Goal: Task Accomplishment & Management: Complete application form

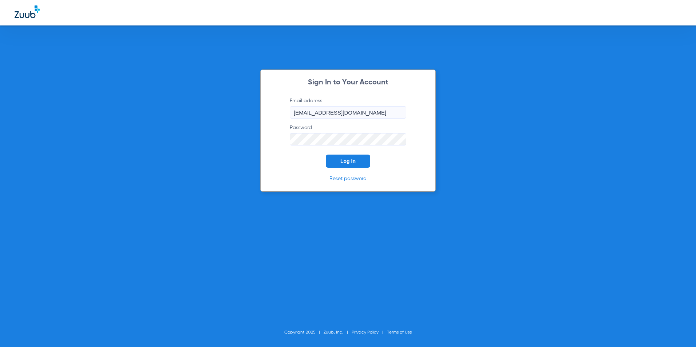
click at [343, 163] on span "Log In" at bounding box center [347, 161] width 15 height 6
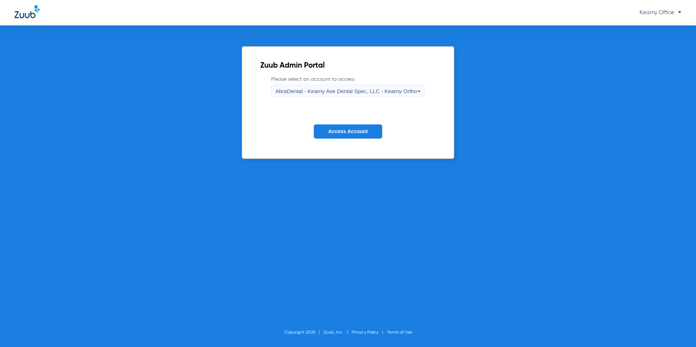
click at [384, 97] on div "AbraDental - Kearny Ave Dental Spec, LLC - Kearny Ortho" at bounding box center [346, 91] width 142 height 12
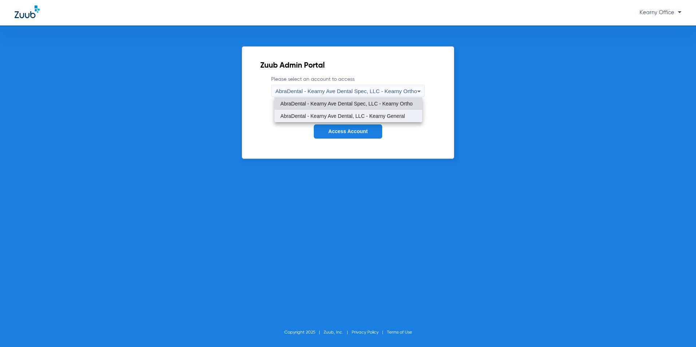
click at [389, 112] on mat-option "AbraDental - Kearny Ave Dental, LLC - Kearny General" at bounding box center [347, 116] width 147 height 12
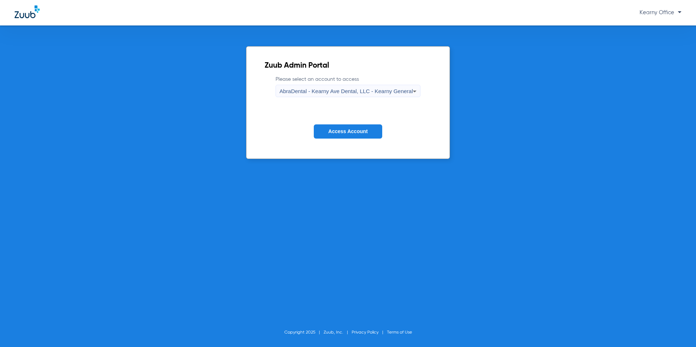
click at [361, 136] on button "Access Account" at bounding box center [348, 131] width 68 height 14
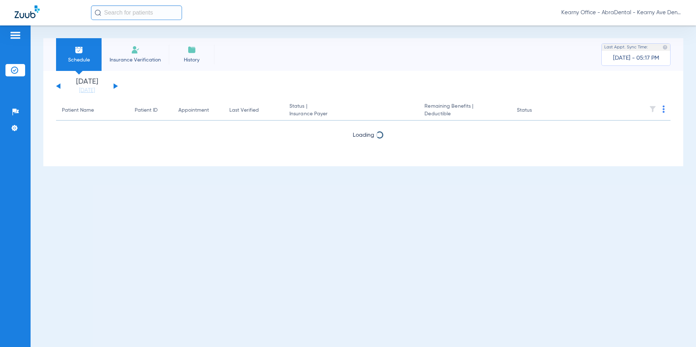
click at [136, 50] on img at bounding box center [135, 49] width 9 height 9
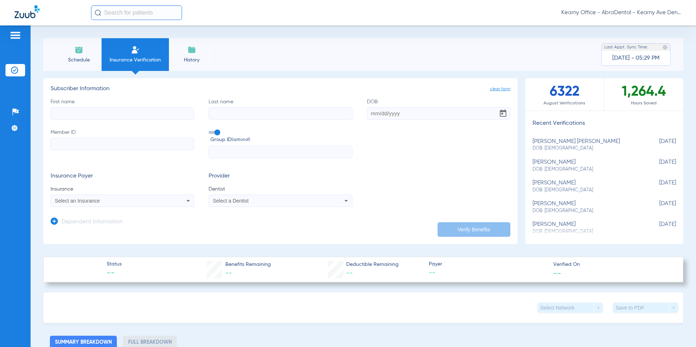
drag, startPoint x: 79, startPoint y: 116, endPoint x: 74, endPoint y: 115, distance: 4.9
click at [79, 116] on input "First name" at bounding box center [122, 113] width 143 height 12
type input "a"
type input "[PERSON_NAME]"
type input "RAMBALL"
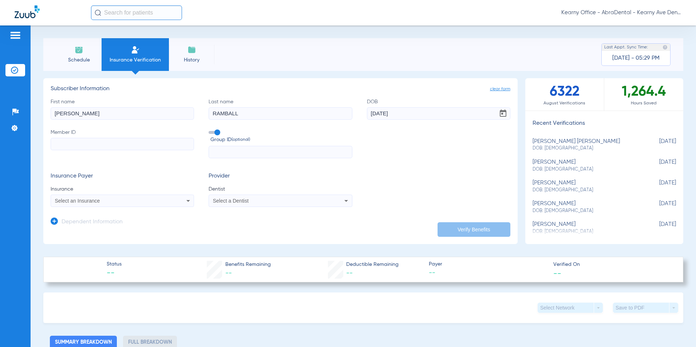
type input "[DATE]"
click at [95, 147] on input "Member ID" at bounding box center [122, 144] width 143 height 12
type input "991844225"
click at [233, 151] on input "text" at bounding box center [279, 152] width 143 height 12
type input "906344"
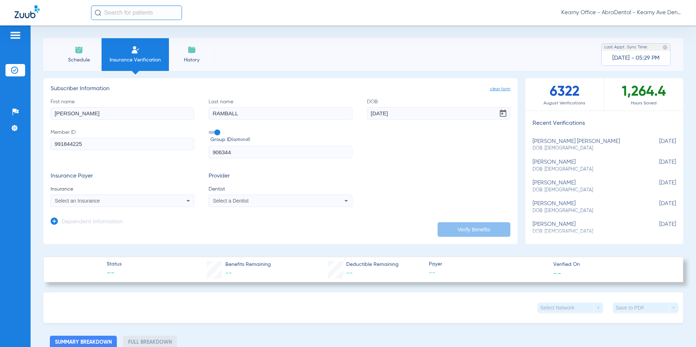
click at [107, 198] on div "Select an Insurance" at bounding box center [109, 200] width 108 height 5
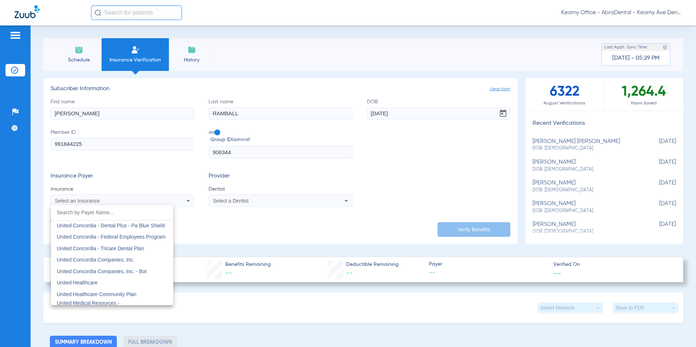
scroll to position [4329, 0]
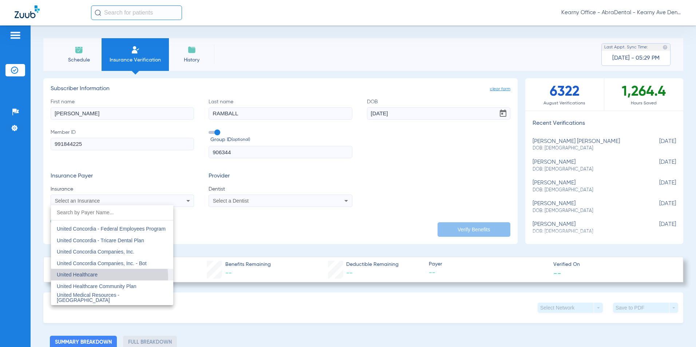
click at [105, 277] on mat-option "United Healthcare" at bounding box center [112, 275] width 122 height 12
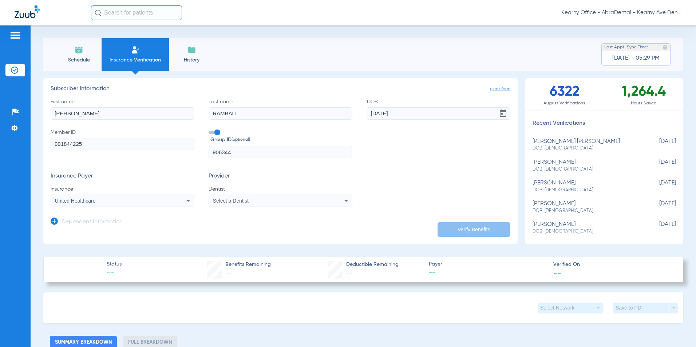
click at [239, 194] on app-form-autocomplete "Dentist Select a Dentist" at bounding box center [279, 196] width 143 height 21
drag, startPoint x: 239, startPoint y: 194, endPoint x: 236, endPoint y: 196, distance: 3.9
click at [238, 196] on mat-select "Select a Dentist" at bounding box center [279, 201] width 143 height 12
click at [238, 199] on div "Select a Dentist" at bounding box center [280, 200] width 143 height 9
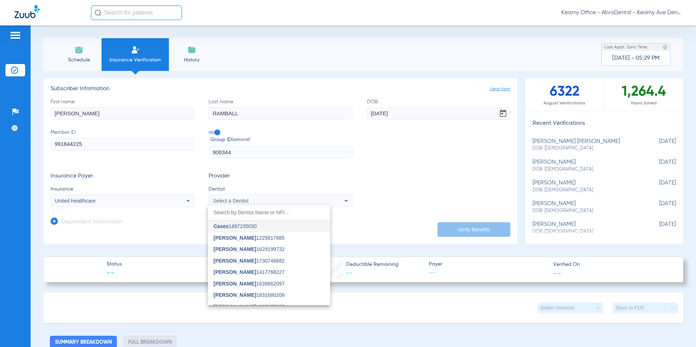
drag, startPoint x: 238, startPoint y: 199, endPoint x: 257, endPoint y: 198, distance: 18.9
click at [257, 198] on div at bounding box center [348, 173] width 696 height 347
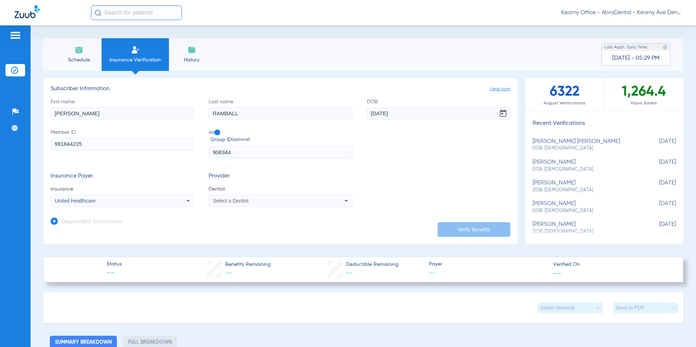
click at [260, 201] on div "Select a Dentist" at bounding box center [267, 200] width 108 height 5
type input "GAN [PERSON_NAME]"
click at [274, 226] on mat-option "[PERSON_NAME] 1124722202" at bounding box center [269, 226] width 122 height 12
click at [53, 220] on icon at bounding box center [54, 221] width 7 height 7
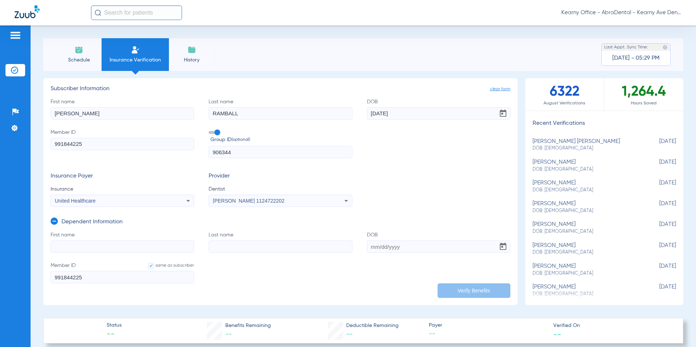
click at [61, 239] on label "First name" at bounding box center [122, 241] width 143 height 21
click at [61, 240] on input "First name" at bounding box center [122, 246] width 143 height 12
click at [61, 239] on label "First name" at bounding box center [122, 241] width 143 height 21
click at [61, 240] on input "First name" at bounding box center [122, 246] width 143 height 12
click at [73, 245] on input "First name Required" at bounding box center [122, 246] width 143 height 12
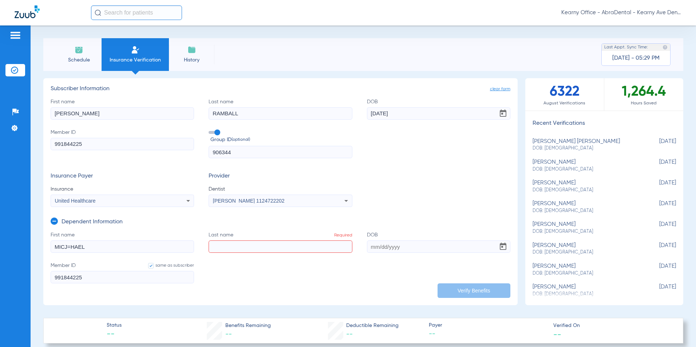
drag, startPoint x: 99, startPoint y: 238, endPoint x: -103, endPoint y: 247, distance: 202.4
click at [0, 247] on html "Kearny Office - AbraDental - Kearny Ave Dental, LLC - Kearny General Patients I…" at bounding box center [348, 173] width 696 height 347
click at [95, 255] on form "First name MICJ=HAEL Last name Required DOB Member ID same as subscriber 991844…" at bounding box center [280, 261] width 459 height 61
drag, startPoint x: 72, startPoint y: 250, endPoint x: 5, endPoint y: 250, distance: 67.3
click at [17, 250] on div "Patients Insurance Verification Setup Help Center Settings Schedule Insurance V…" at bounding box center [348, 198] width 696 height 347
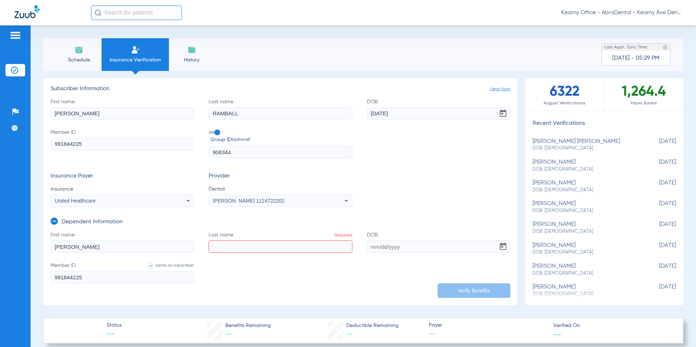
type input "[PERSON_NAME]"
type input "ALI"
type input "[DATE]"
click at [470, 287] on button "Verify Benefits" at bounding box center [473, 290] width 73 height 15
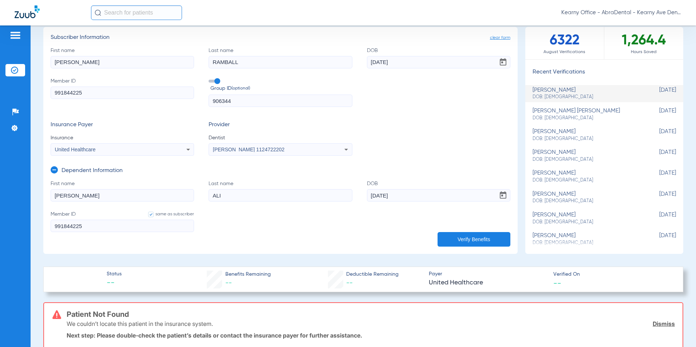
scroll to position [73, 0]
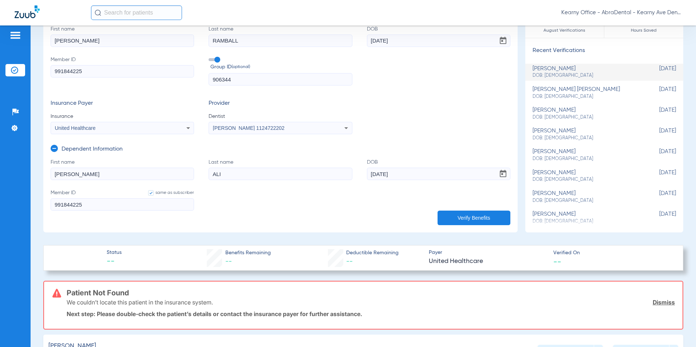
click at [181, 130] on div "United Healthcare" at bounding box center [122, 128] width 143 height 9
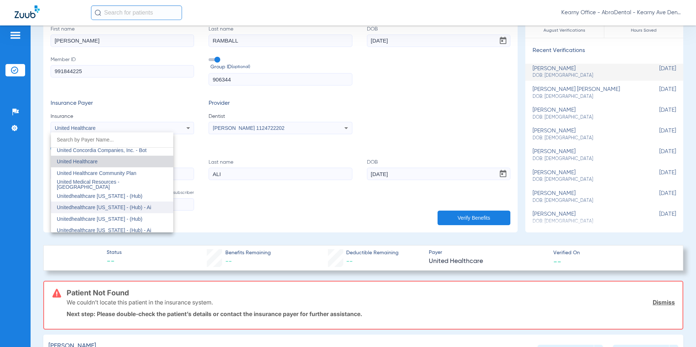
scroll to position [4377, 0]
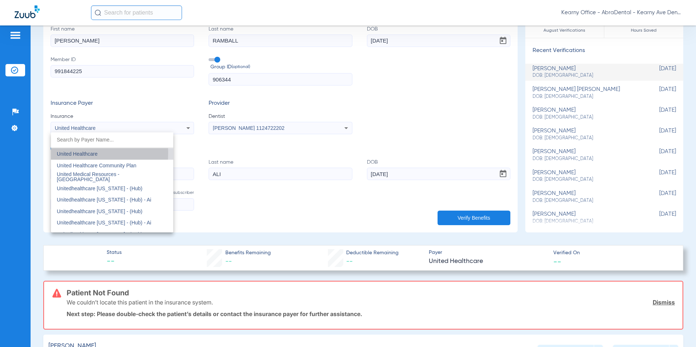
click at [60, 152] on span "United Healthcare" at bounding box center [77, 154] width 41 height 6
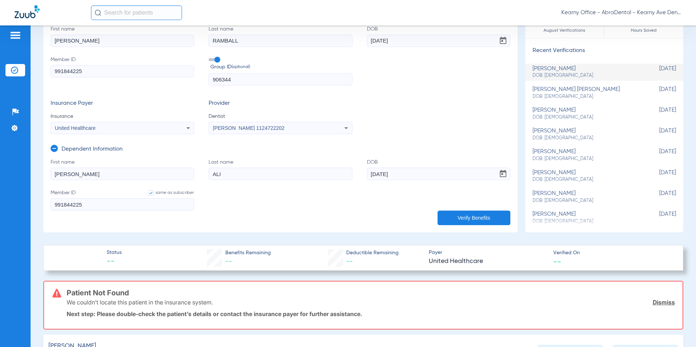
click at [458, 221] on button "Verify Benefits" at bounding box center [473, 218] width 73 height 15
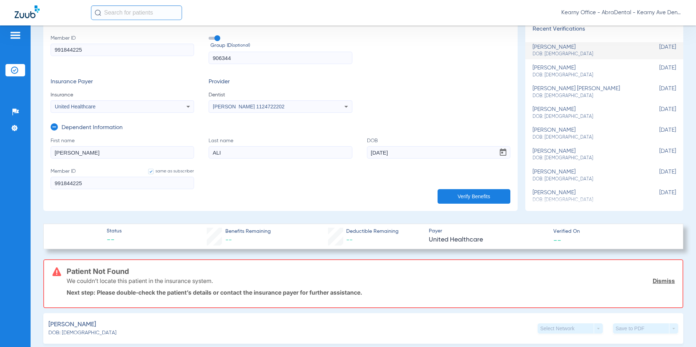
scroll to position [0, 0]
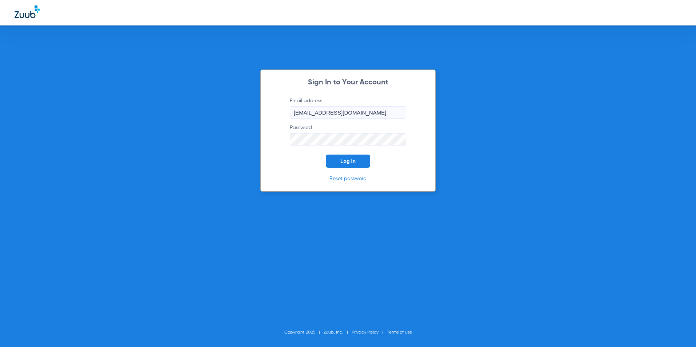
click at [365, 161] on button "Log In" at bounding box center [348, 161] width 44 height 13
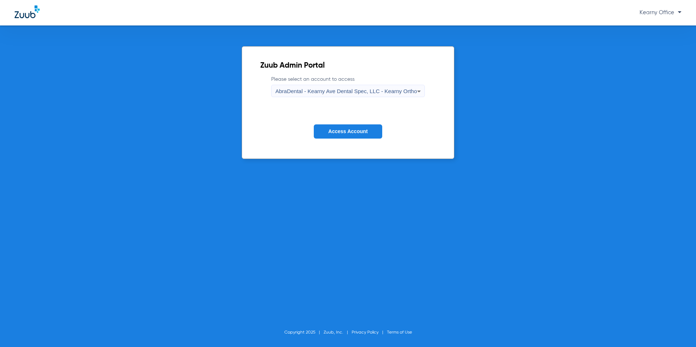
click at [375, 92] on span "AbraDental - Kearny Ave Dental Spec, LLC - Kearny Ortho" at bounding box center [346, 91] width 142 height 6
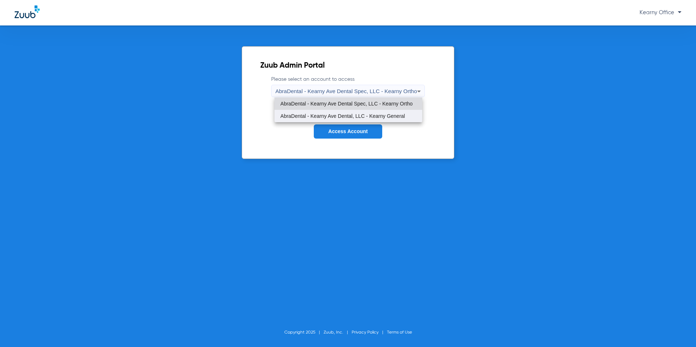
click at [369, 117] on span "AbraDental - Kearny Ave Dental, LLC - Kearny General" at bounding box center [342, 115] width 124 height 5
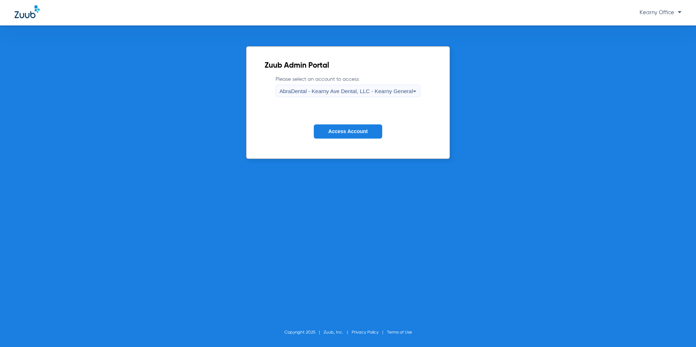
click at [348, 141] on form "Please select an account to access AbraDental - Kearny Ave Dental, LLC - Kearny…" at bounding box center [347, 113] width 167 height 74
click at [345, 134] on span "Access Account" at bounding box center [347, 131] width 39 height 6
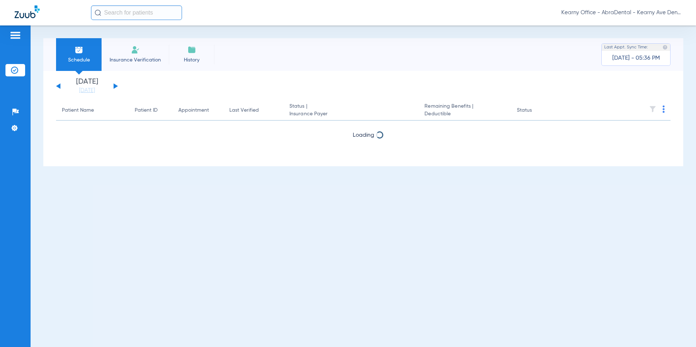
click at [107, 64] on li "Insurance Verification" at bounding box center [134, 54] width 67 height 33
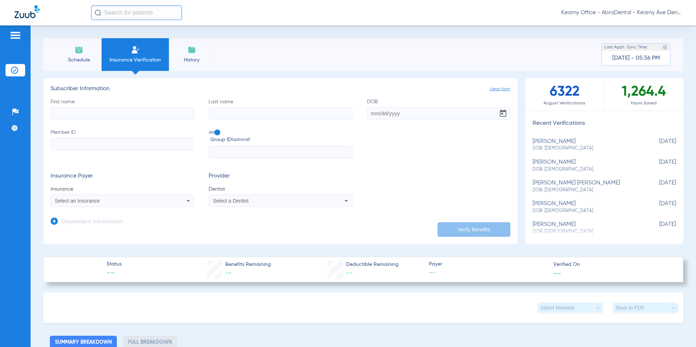
click at [108, 87] on h3 "Subscriber Information" at bounding box center [280, 88] width 459 height 7
click at [83, 146] on input "Member ID" at bounding box center [122, 144] width 143 height 12
paste input "3HZN09359460"
type input "3HZN09359460"
click at [214, 155] on input "text" at bounding box center [279, 152] width 143 height 12
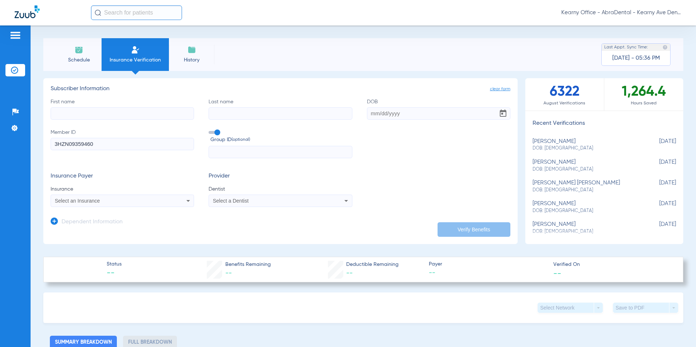
paste input "0682J2-0001"
type input "0682J2-0001"
click at [91, 117] on input "First name" at bounding box center [122, 113] width 143 height 12
paste input "SHARON"
type input "SHARON"
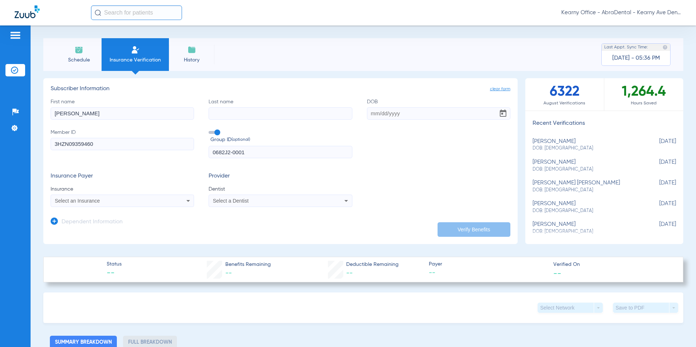
click at [227, 107] on input "Last name" at bounding box center [279, 113] width 143 height 12
paste input "PELOSI"
type input "PELOSI"
click at [367, 115] on input "DOB" at bounding box center [438, 113] width 143 height 12
paste input "09/01/1954"
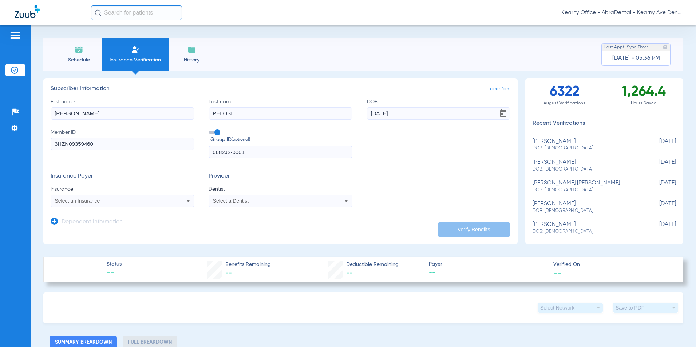
type input "09/01/1954"
click at [126, 206] on mat-select "Select an Insurance" at bounding box center [122, 201] width 143 height 12
click at [125, 200] on div "Select an Insurance" at bounding box center [109, 200] width 108 height 5
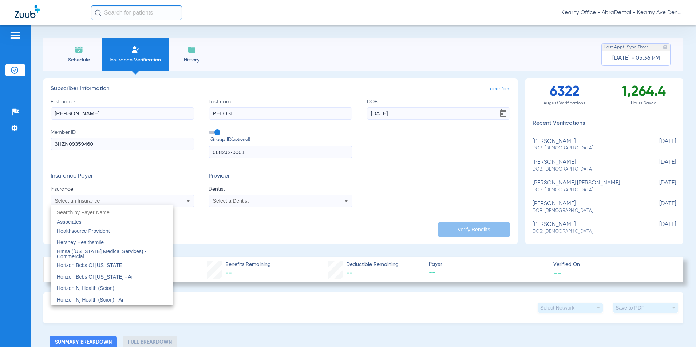
scroll to position [2619, 0]
click at [117, 267] on span "Horizon Bcbs Of [US_STATE]" at bounding box center [90, 266] width 67 height 6
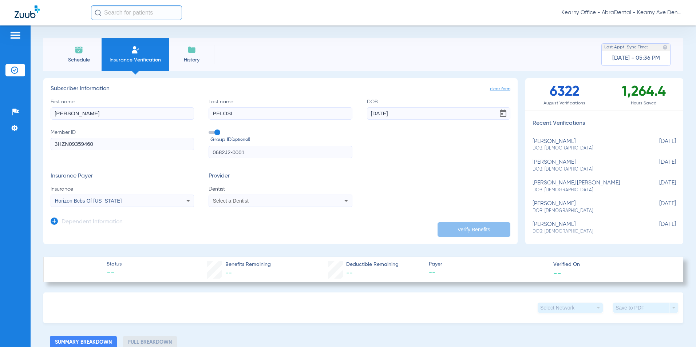
click at [265, 198] on div "Select a Dentist" at bounding box center [280, 200] width 143 height 9
type input "GAN [PERSON_NAME]"
click at [291, 227] on mat-option "[PERSON_NAME] 1124722202" at bounding box center [269, 226] width 122 height 12
click at [490, 227] on button "Verify Benefits" at bounding box center [473, 229] width 73 height 15
